Goal: Task Accomplishment & Management: Use online tool/utility

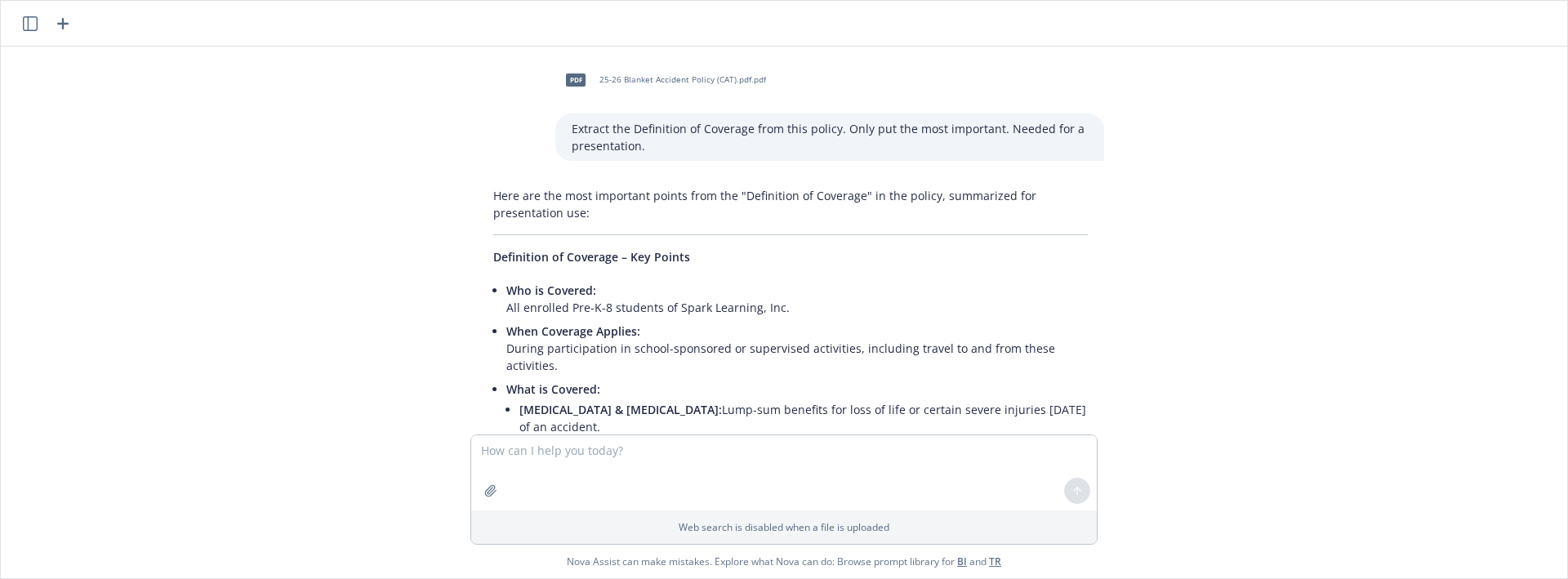
scroll to position [6329, 0]
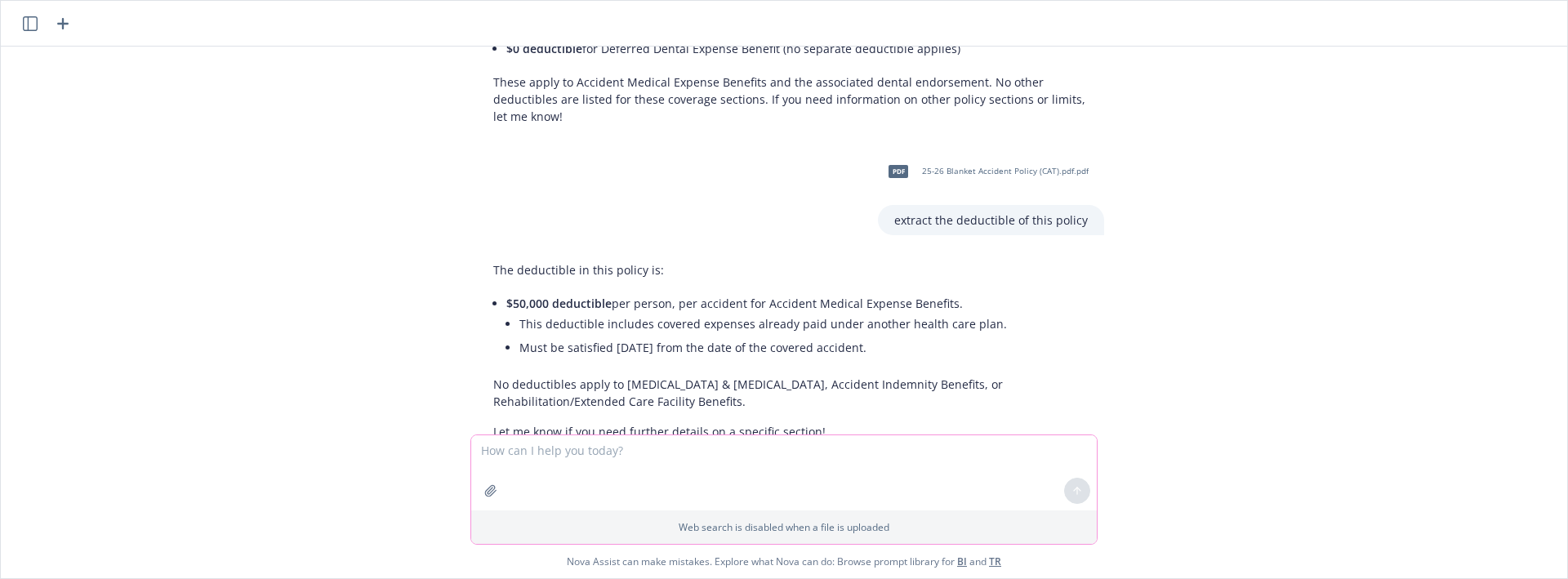
click at [768, 459] on textarea at bounding box center [784, 473] width 626 height 75
click at [142, 57] on div "pdf 25-26 Blanket Accident Policy (CAT).pdf.pdf Extract the Definition of Cover…" at bounding box center [784, 241] width 1553 height 388
click at [646, 459] on textarea at bounding box center [784, 473] width 626 height 75
type textarea "Extractr the"
type textarea "Extract the limits from this policy"
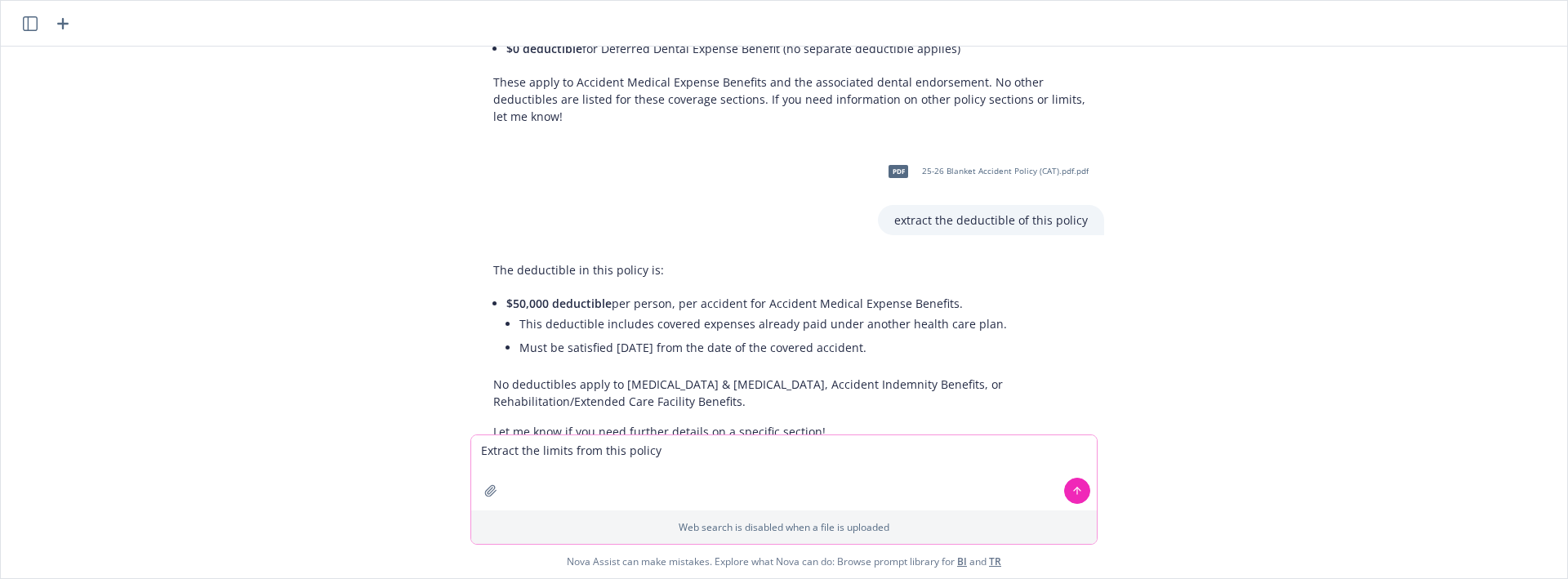
click at [493, 501] on button "button" at bounding box center [490, 490] width 26 height 26
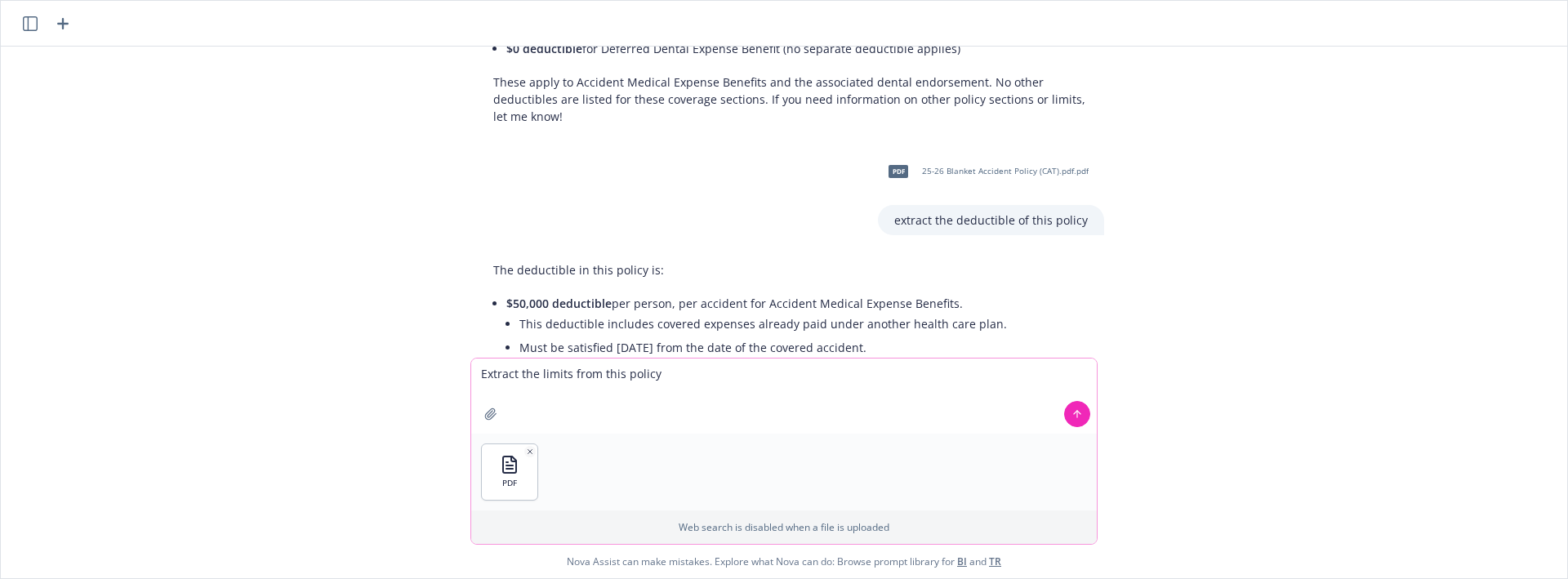
click at [1075, 409] on icon at bounding box center [1077, 414] width 12 height 12
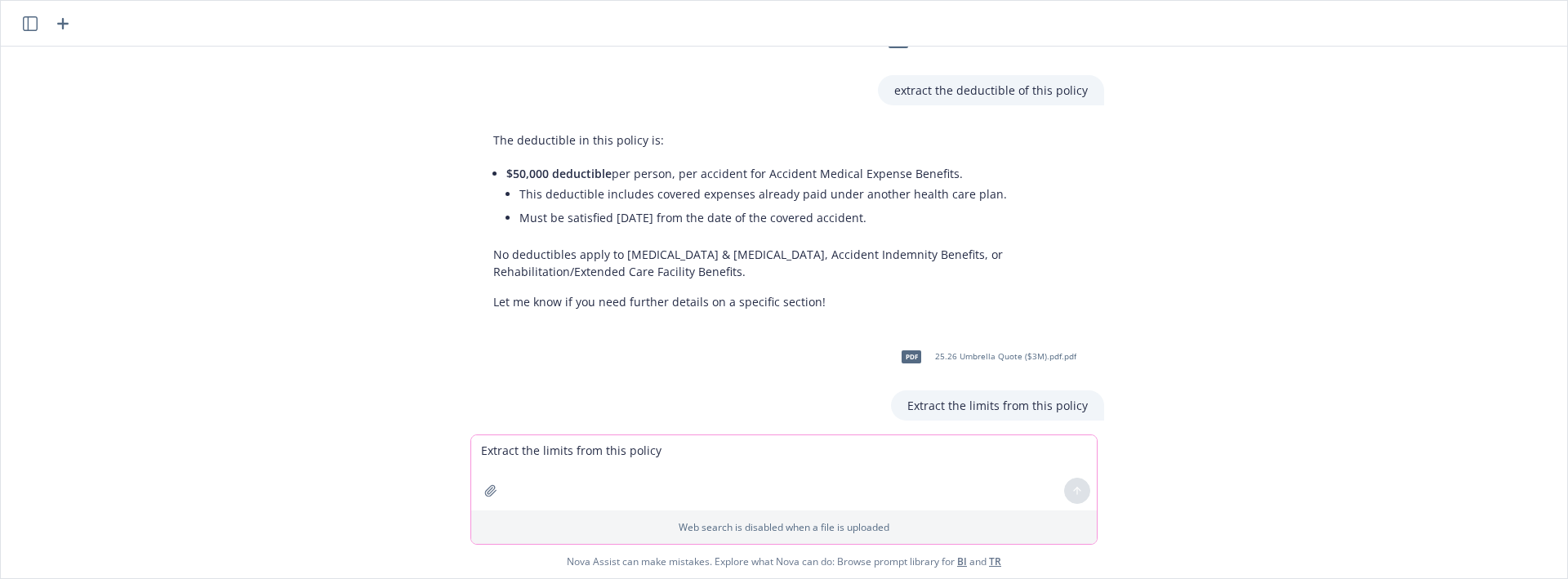
scroll to position [6834, 0]
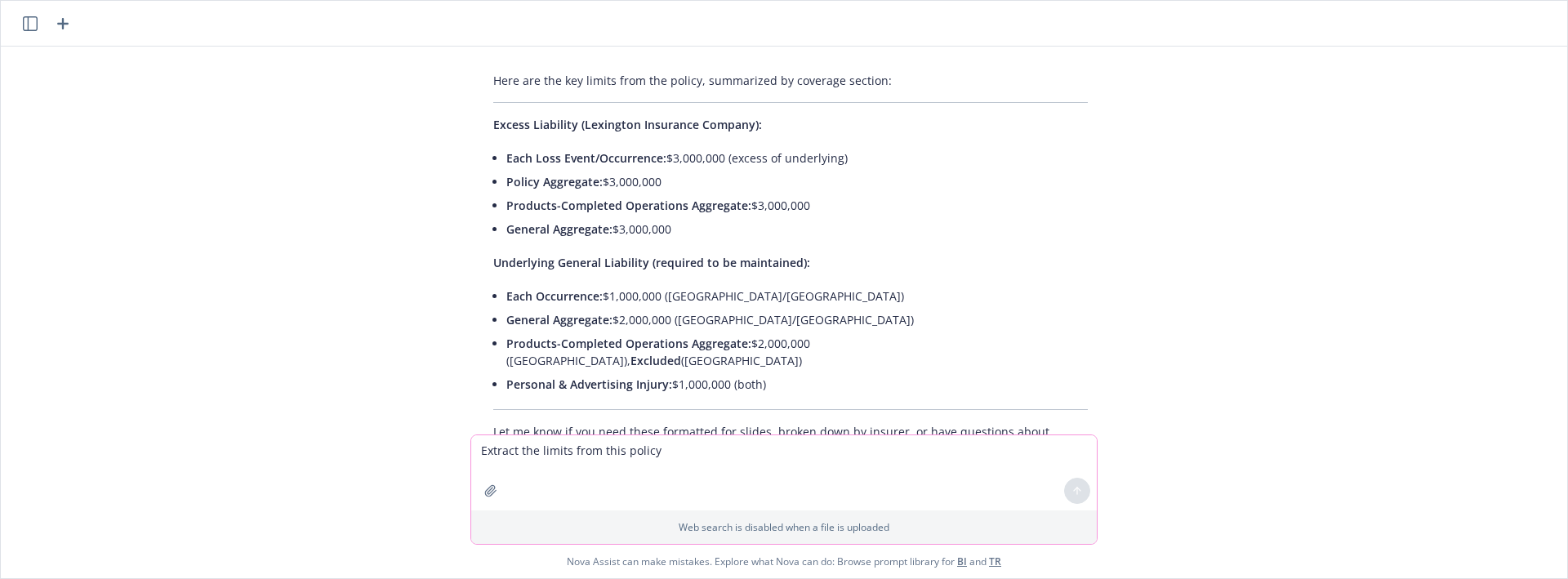
drag, startPoint x: 776, startPoint y: 320, endPoint x: 492, endPoint y: 264, distance: 289.5
click at [492, 264] on div "Here are the key limits from the policy, summarized by coverage section: Excess…" at bounding box center [790, 264] width 627 height 399
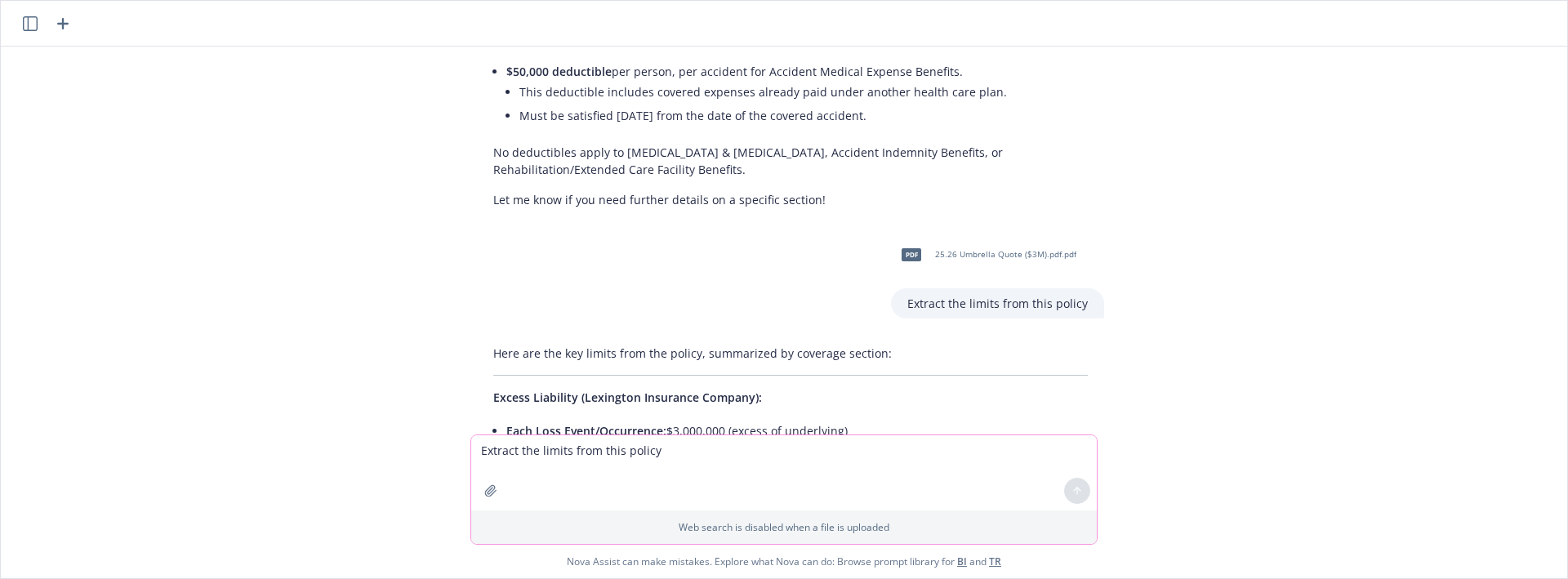
click at [493, 390] on span "Excess Liability (Lexington Insurance Company):" at bounding box center [627, 397] width 268 height 16
copy div "Excess Liability (Lexington Insurance Company): Each Loss Event/Occurrence: $3,…"
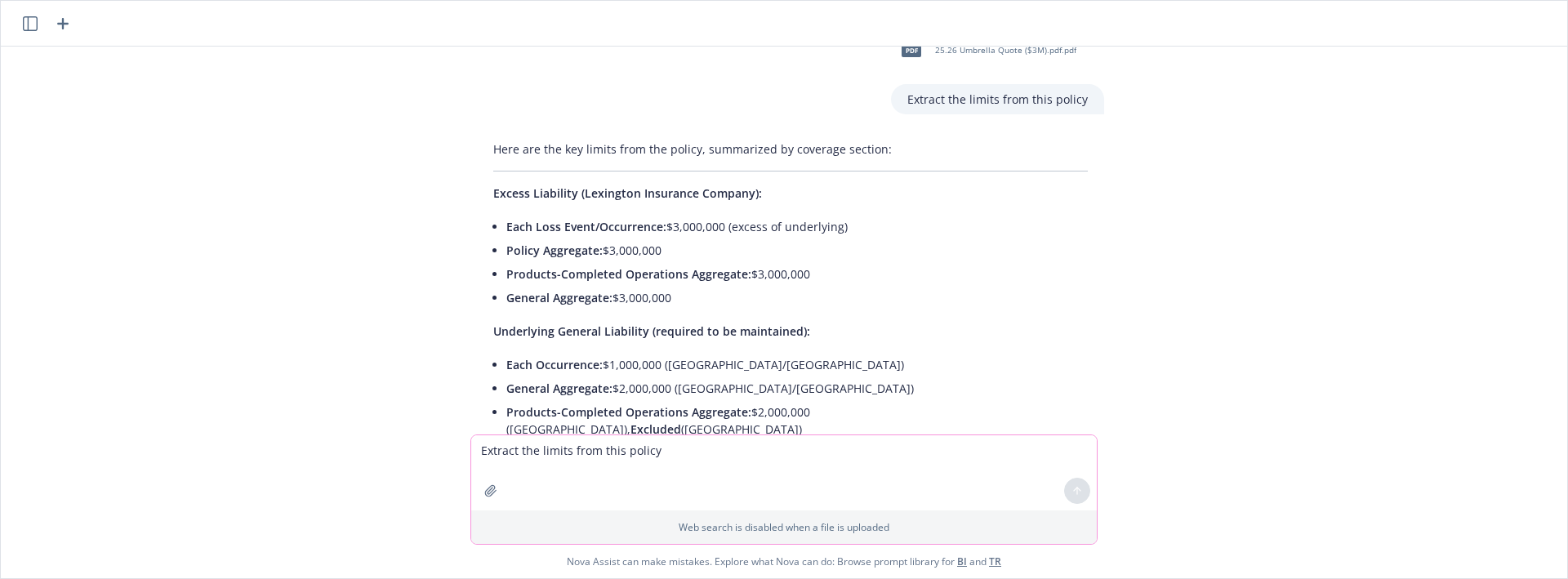
click at [915, 262] on li "Products-Completed Operations Aggregate: $3,000,000" at bounding box center [796, 274] width 581 height 23
drag, startPoint x: 569, startPoint y: 140, endPoint x: 484, endPoint y: 140, distance: 85.0
click at [484, 140] on div "Here are the key limits from the policy, summarized by coverage section: Excess…" at bounding box center [790, 333] width 627 height 399
copy span "Excess Liability"
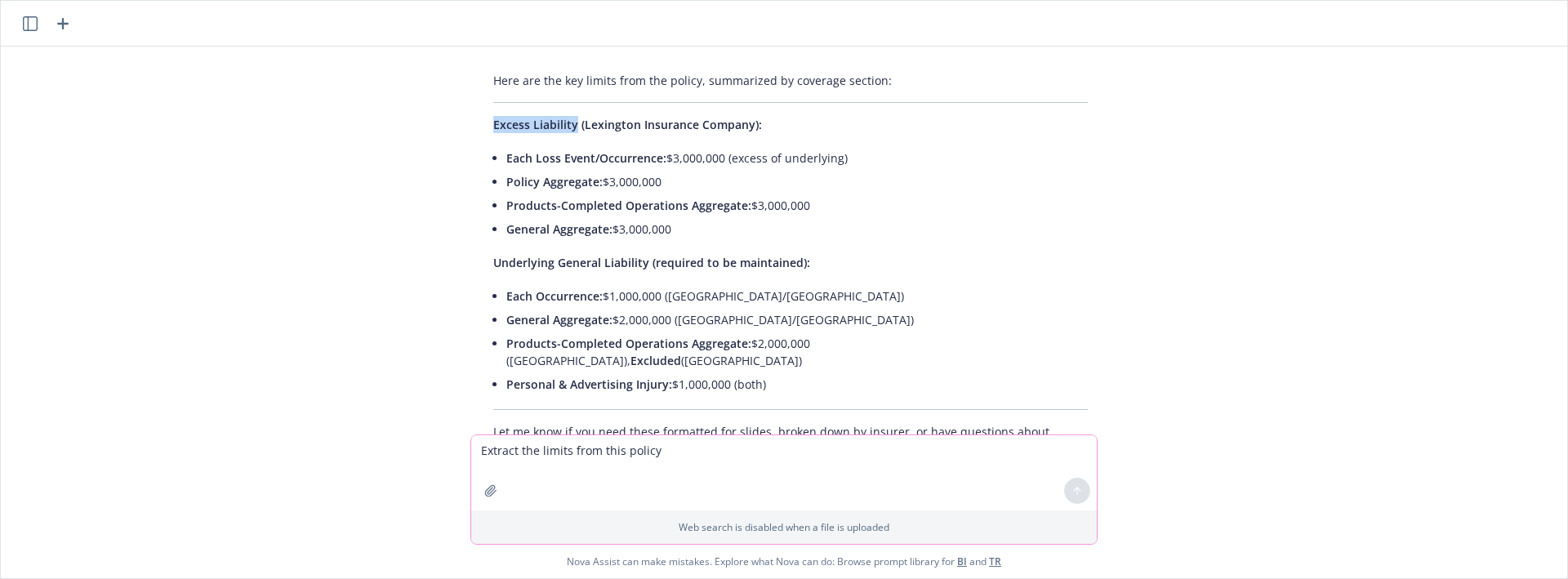
click at [593, 455] on textarea "Extract the limits from this policy" at bounding box center [784, 473] width 626 height 75
paste textarea "Definition of Coverage (See policy for full conditions, limitations, and exclus…"
drag, startPoint x: 919, startPoint y: 447, endPoint x: 626, endPoint y: 458, distance: 293.2
click at [607, 448] on textarea "Definition of Coverage (See policy for full conditions, limitations, and exclus…" at bounding box center [784, 473] width 626 height 75
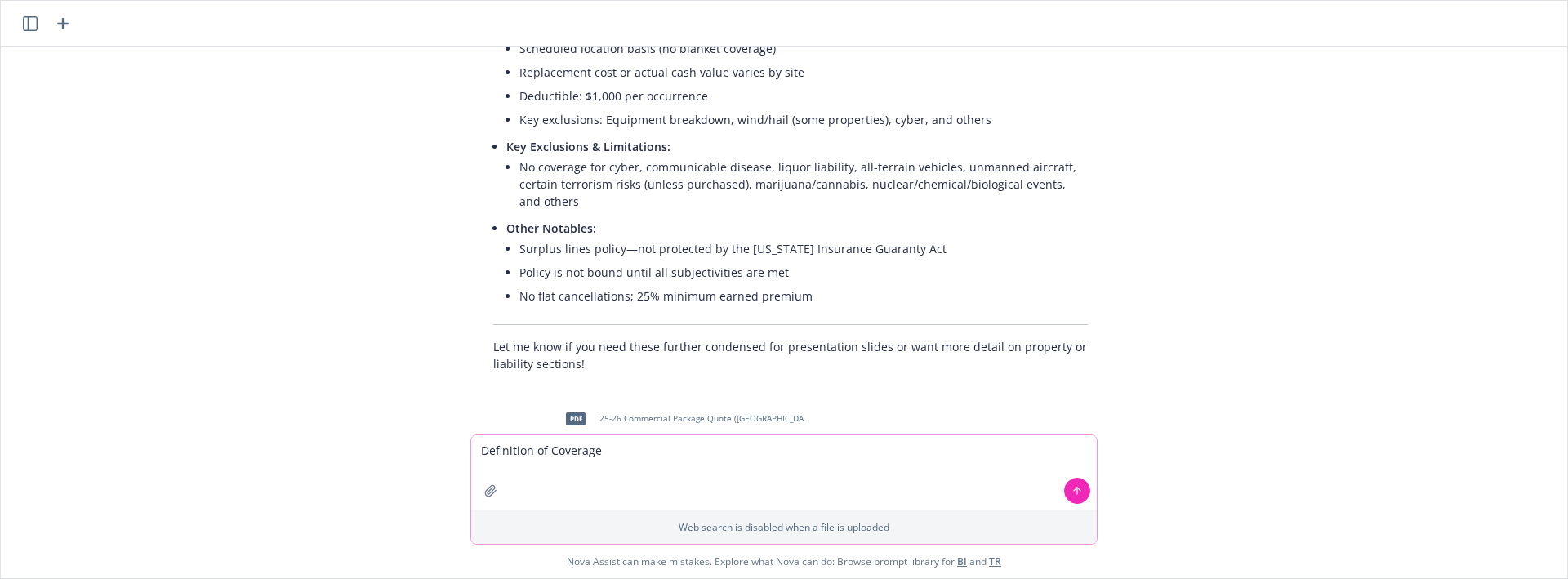
scroll to position [4791, 0]
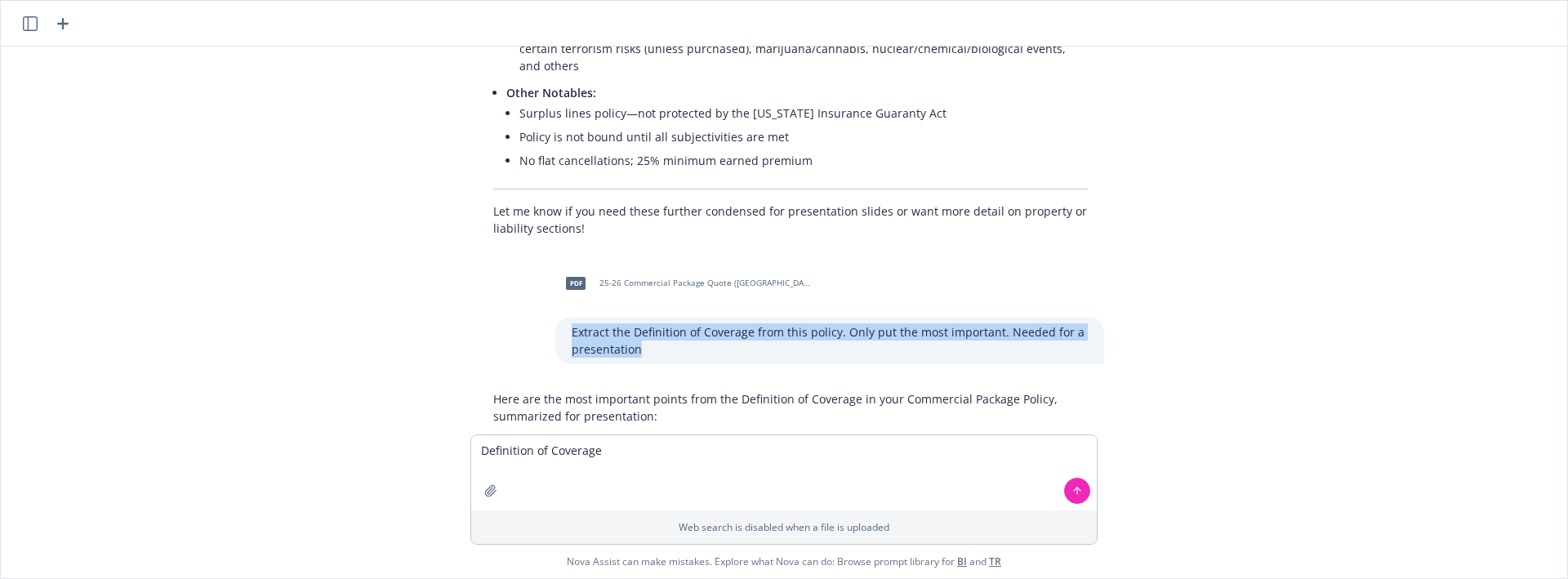
drag, startPoint x: 646, startPoint y: 303, endPoint x: 523, endPoint y: 274, distance: 126.4
click at [523, 274] on div "pdf 25-26 Commercial Package Quote (CA.pdf Extract the Definition of Coverage f…" at bounding box center [790, 313] width 653 height 101
copy p "Extract the Definition of Coverage from this policy. Only put the most importan…"
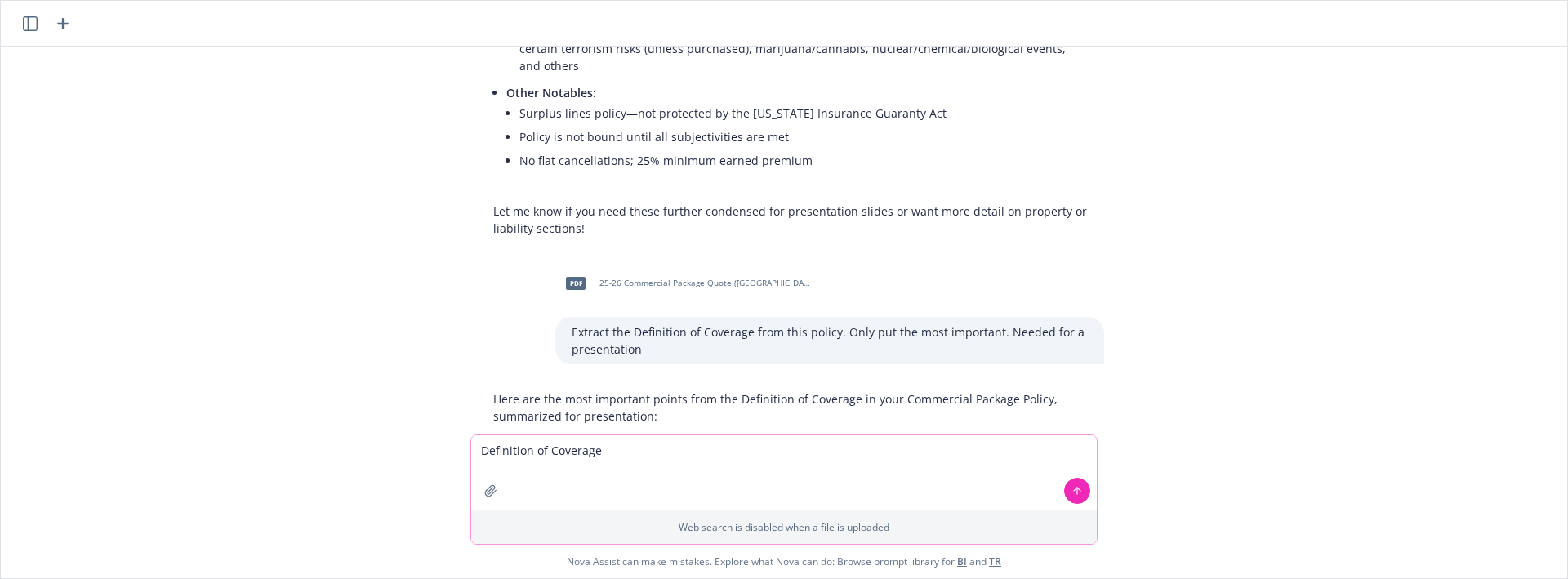
click at [618, 453] on textarea "Definition of Coverage" at bounding box center [784, 473] width 626 height 75
paste textarea "Extract the Definition of Coverage from this policy. Only put the most importan…"
paste textarea
type textarea "Extract the Definition of Coverage from this policy. Only put the most importan…"
click at [500, 493] on button "button" at bounding box center [490, 490] width 26 height 26
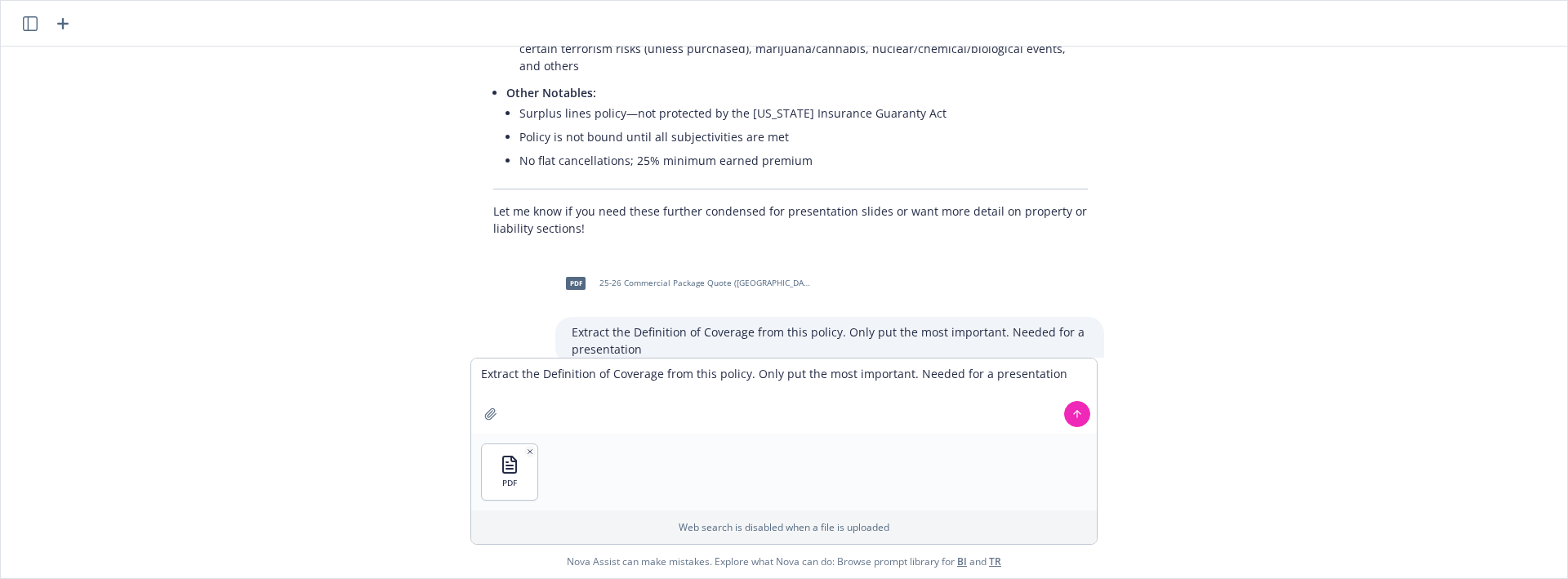
click at [1073, 421] on button at bounding box center [1076, 413] width 26 height 26
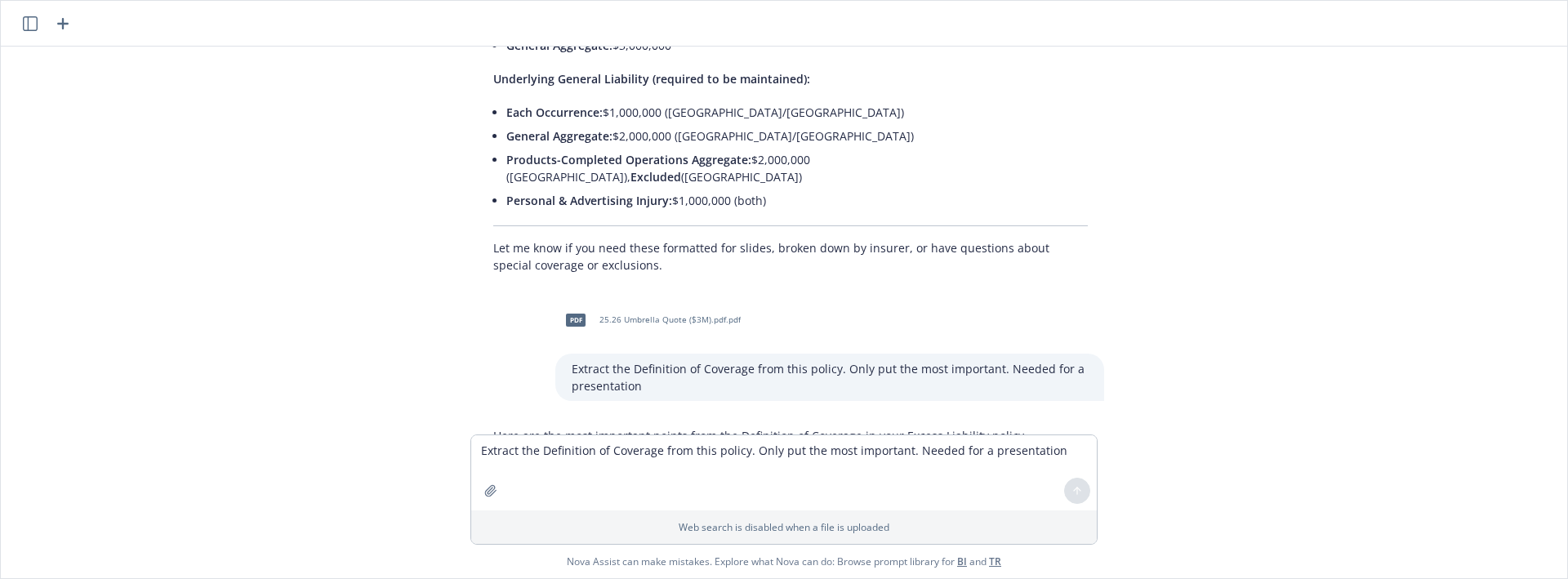
scroll to position [7601, 0]
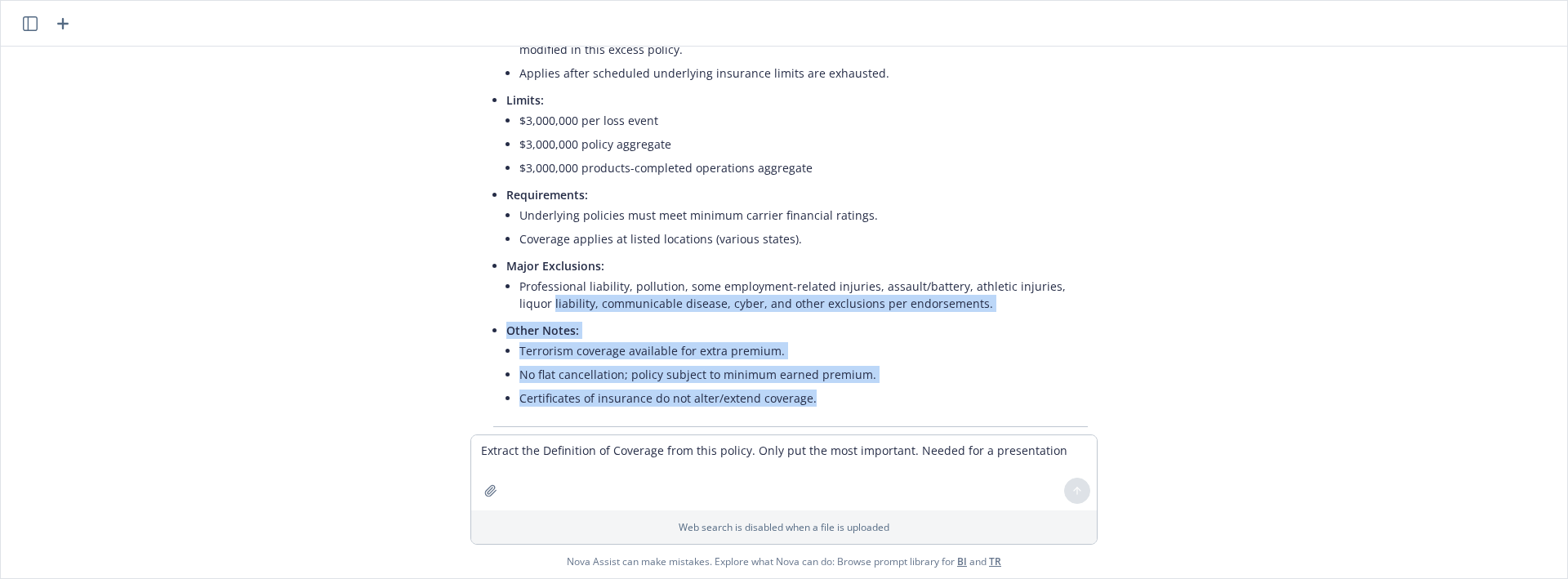
drag, startPoint x: 840, startPoint y: 323, endPoint x: 391, endPoint y: 161, distance: 477.3
click at [464, 204] on div "Here are the most important points from the Definition of Coverage in your Exce…" at bounding box center [790, 151] width 653 height 627
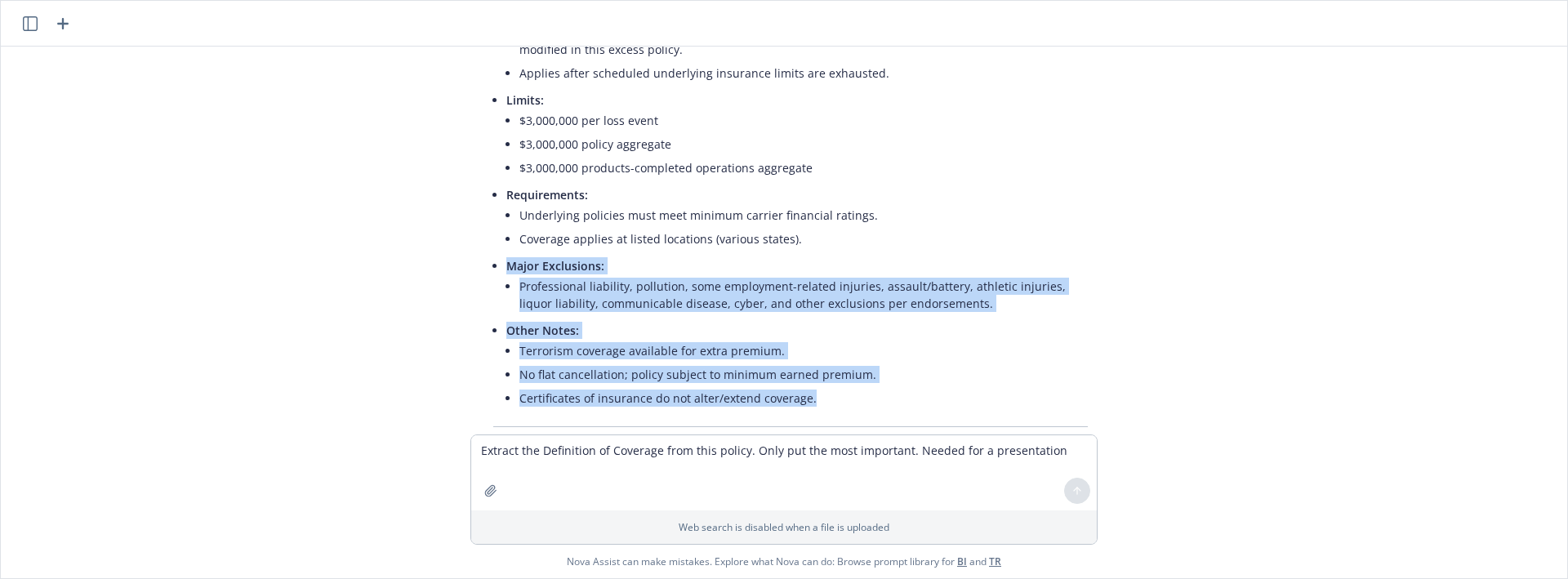
scroll to position [7329, 0]
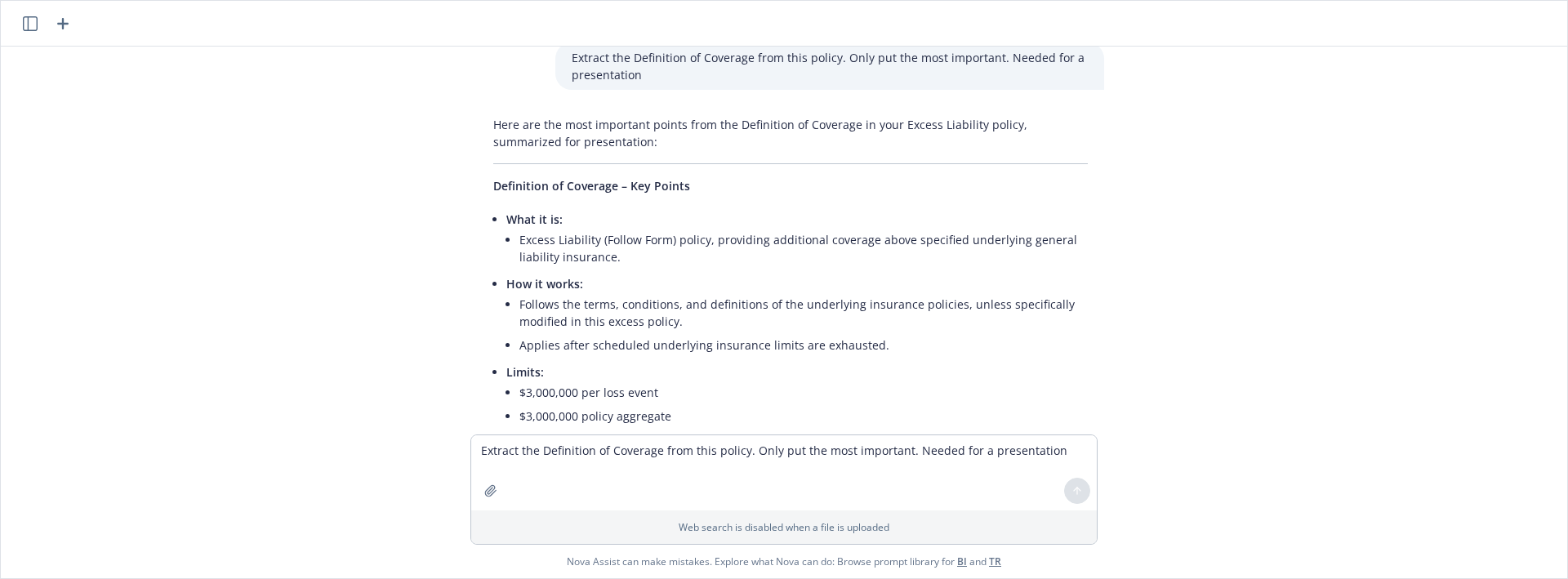
click at [506, 212] on span "What it is:" at bounding box center [534, 219] width 56 height 16
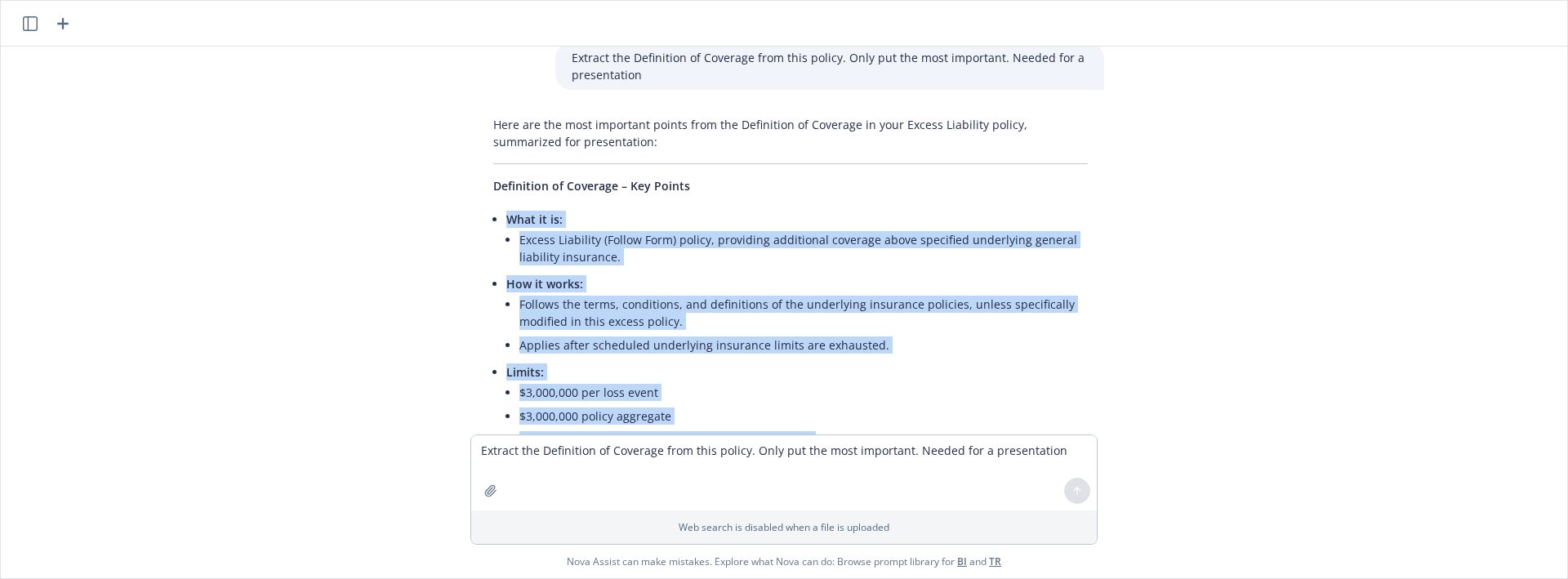
copy ul "What it is: Excess Liability (Follow Form) policy, providing additional coverag…"
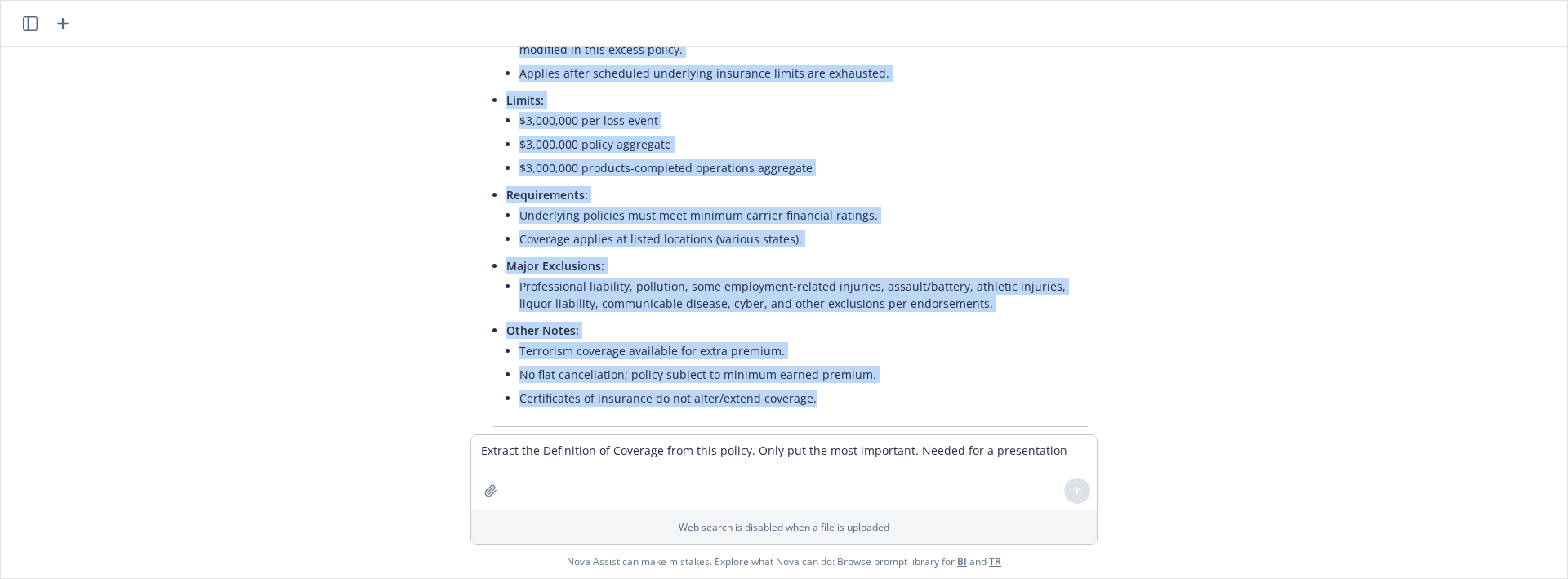
scroll to position [7465, 0]
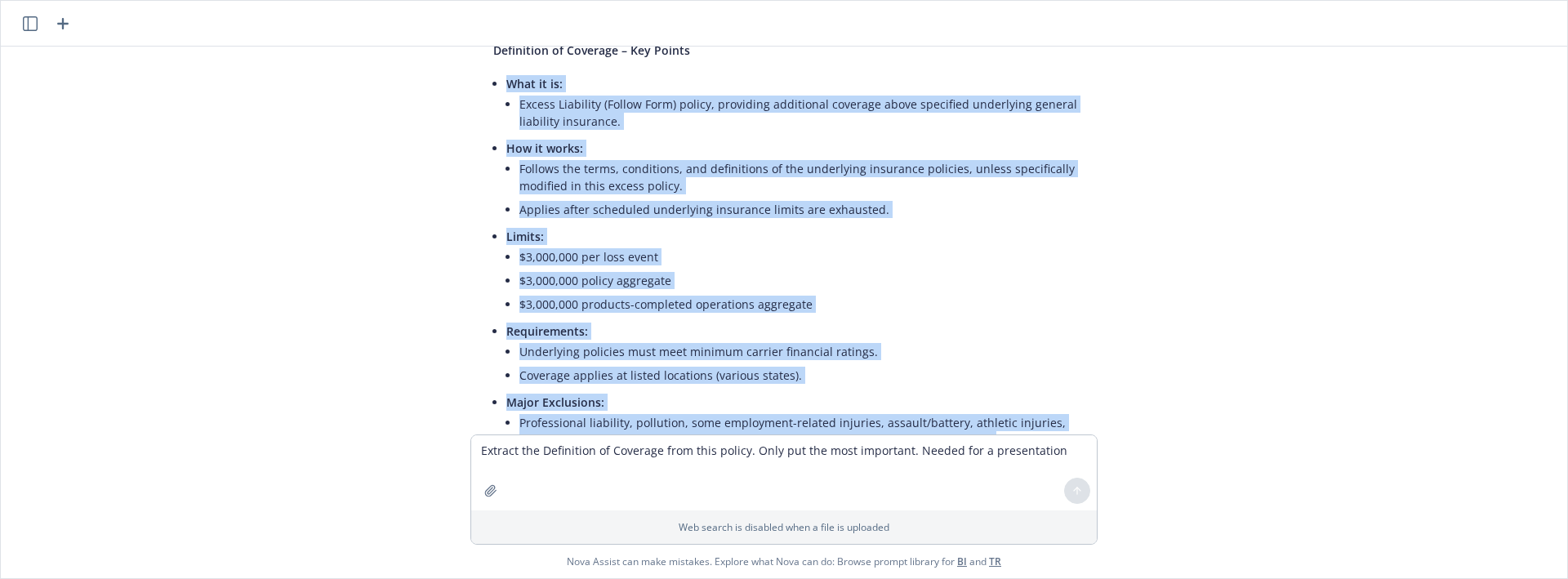
click at [782, 340] on li "Underlying policies must meet minimum carrier financial ratings." at bounding box center [804, 351] width 569 height 23
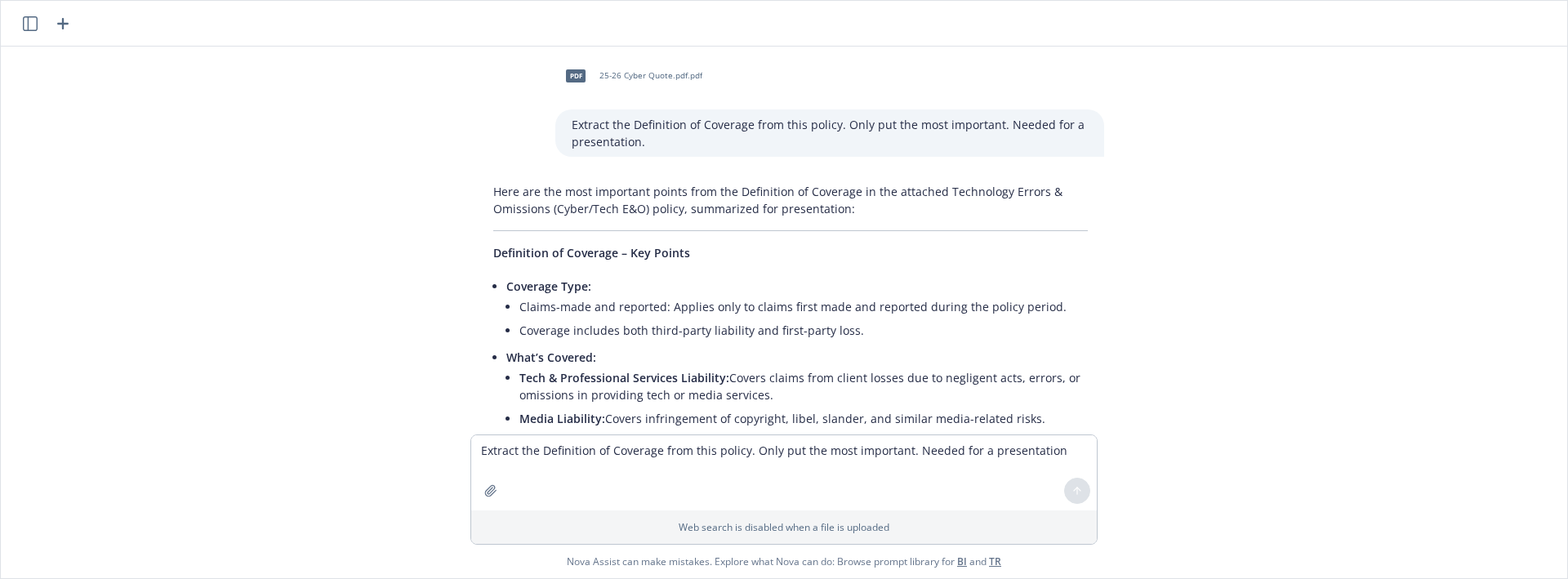
scroll to position [7601, 0]
